Goal: Navigation & Orientation: Go to known website

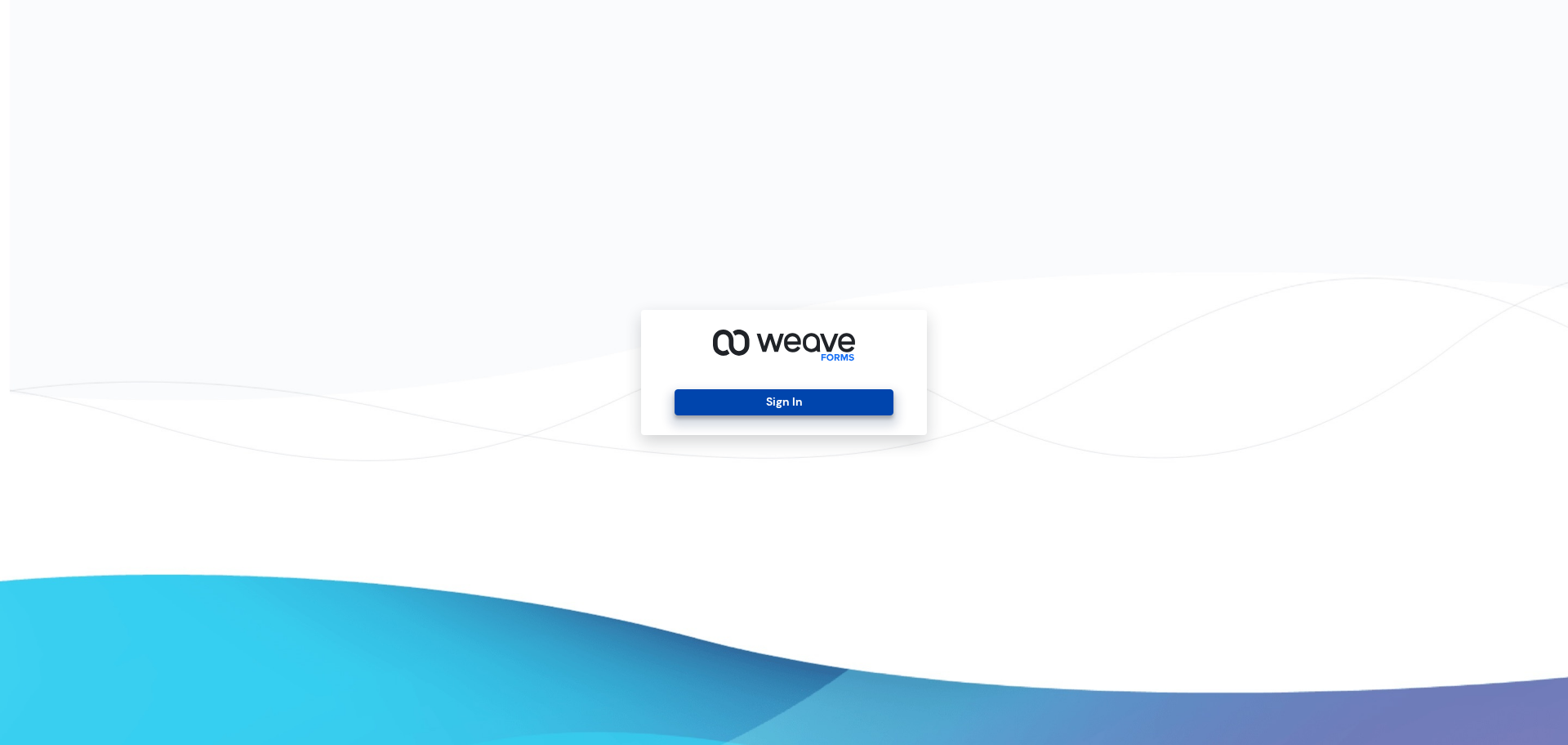
drag, startPoint x: 721, startPoint y: 355, endPoint x: 732, endPoint y: 403, distance: 49.2
click at [722, 357] on icon at bounding box center [784, 346] width 142 height 34
click at [732, 403] on button "Sign In" at bounding box center [783, 402] width 218 height 27
